Goal: Task Accomplishment & Management: Complete application form

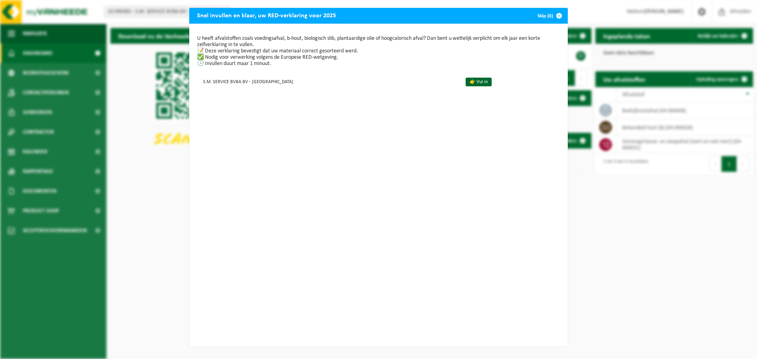
scroll to position [2, 0]
click at [465, 84] on link "👉 Vul in" at bounding box center [478, 82] width 26 height 9
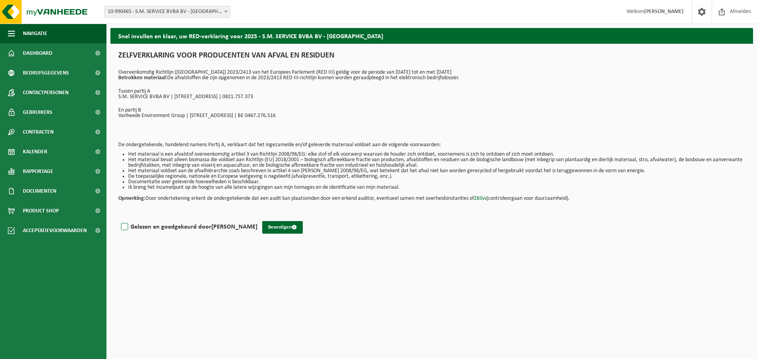
click at [126, 228] on label "Gelezen en goedgekeurd door WIM LOUAGE" at bounding box center [188, 227] width 138 height 12
click at [257, 217] on input "Gelezen en goedgekeurd door WIM LOUAGE" at bounding box center [257, 217] width 0 height 0
checkbox input "true"
click at [278, 226] on button "Bevestigen" at bounding box center [282, 227] width 41 height 13
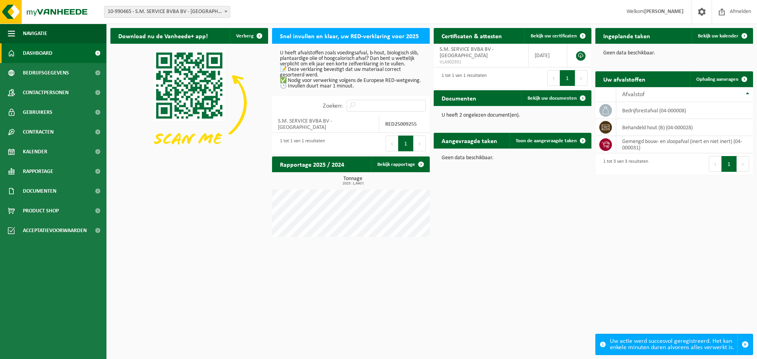
click at [404, 145] on button "1" at bounding box center [405, 144] width 15 height 16
click at [43, 190] on span "Documenten" at bounding box center [40, 191] width 34 height 20
click at [41, 207] on span "Facturen" at bounding box center [34, 210] width 21 height 15
